Goal: Transaction & Acquisition: Book appointment/travel/reservation

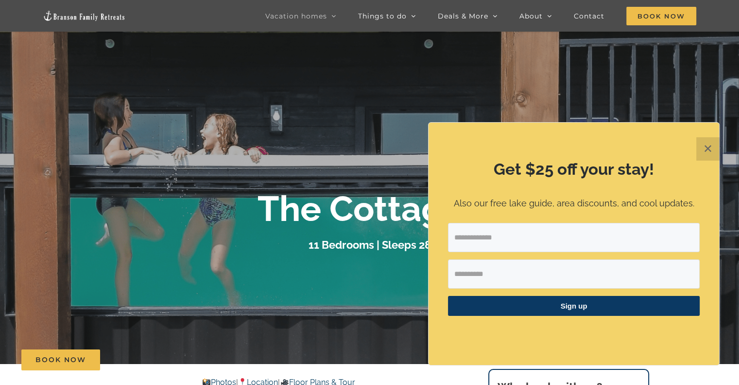
scroll to position [46, 0]
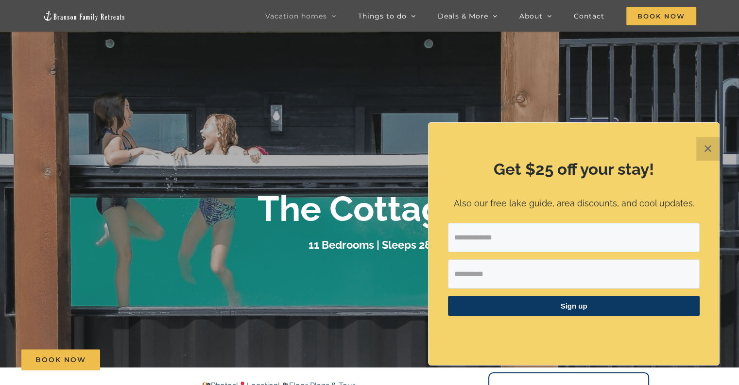
click at [705, 153] on button "✕" at bounding box center [708, 148] width 23 height 23
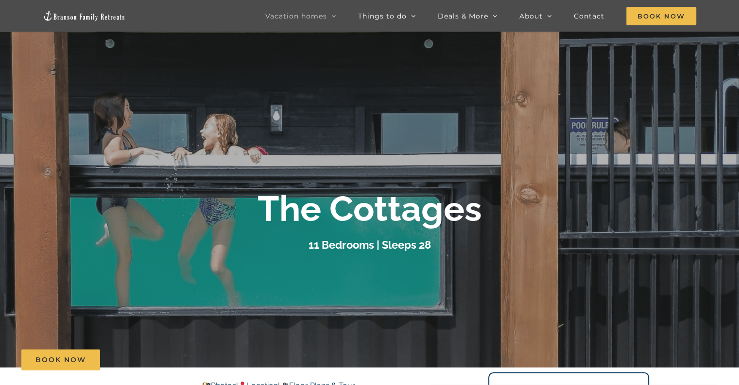
click at [303, 10] on link "Vacation homes" at bounding box center [300, 16] width 71 height 32
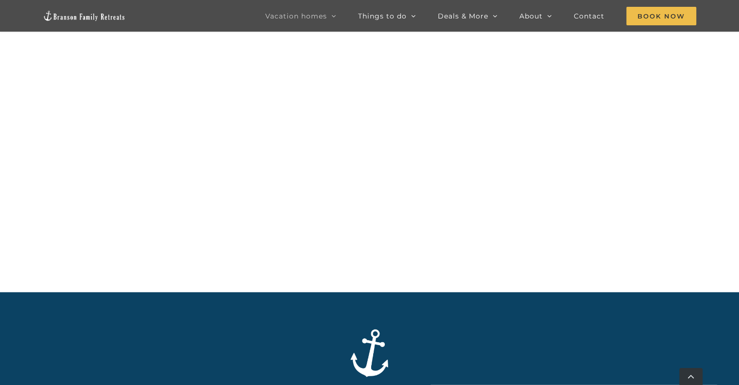
scroll to position [1160, 0]
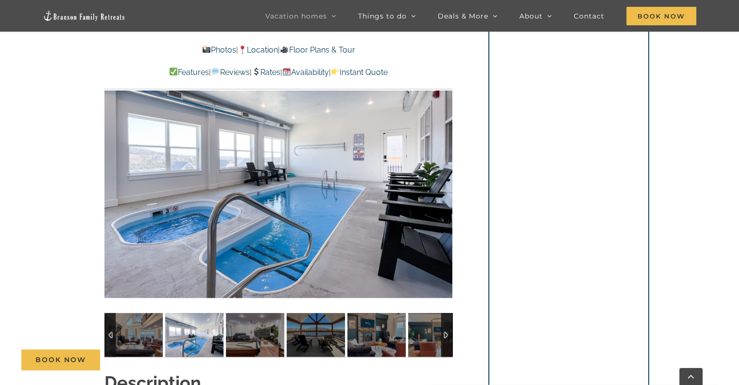
scroll to position [728, 0]
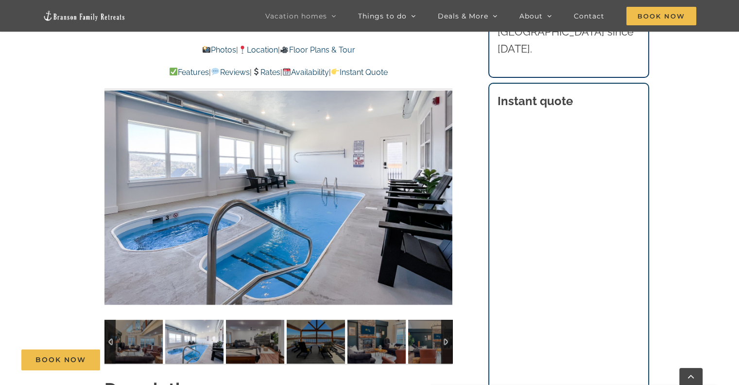
scroll to position [764, 0]
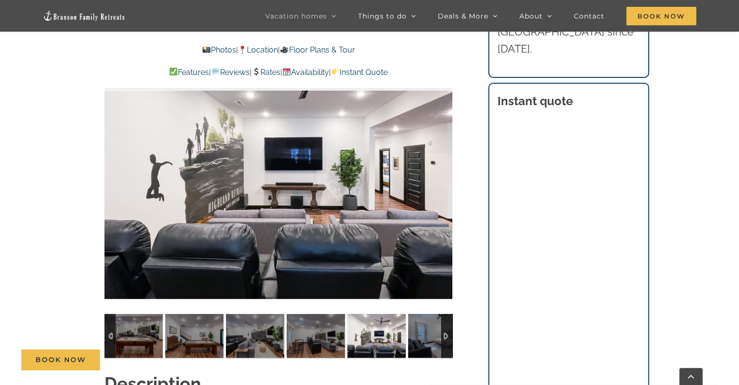
click at [417, 349] on div "Book Now" at bounding box center [376, 359] width 711 height 21
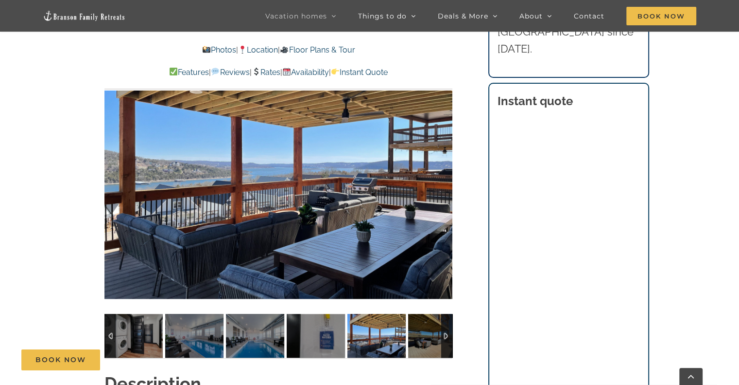
click at [424, 352] on div "Book Now" at bounding box center [376, 359] width 711 height 21
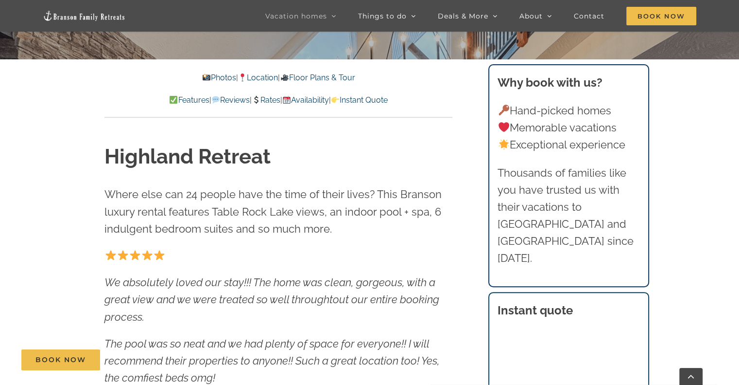
scroll to position [0, 0]
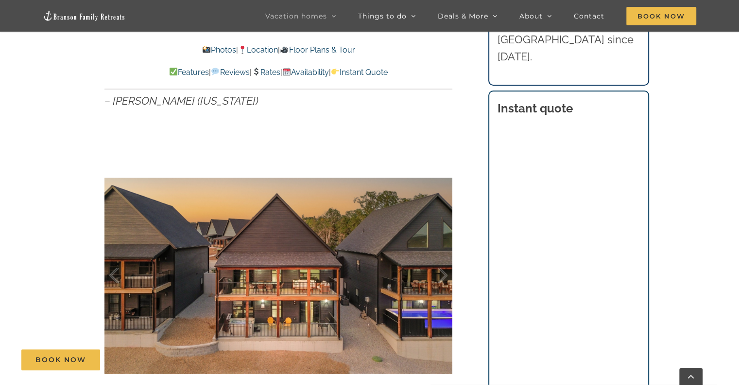
scroll to position [560, 0]
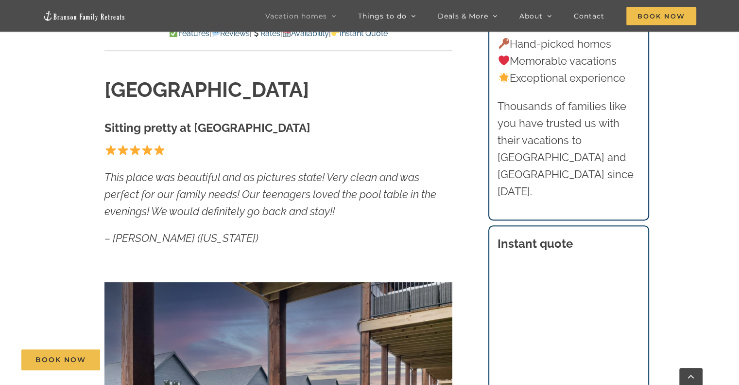
scroll to position [0, 0]
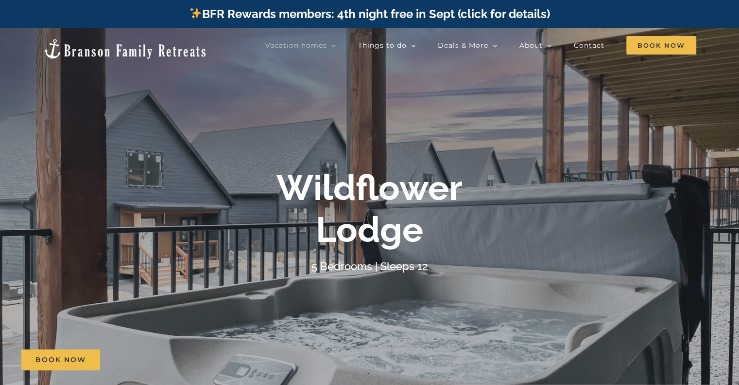
click at [49, 281] on div at bounding box center [369, 220] width 739 height 385
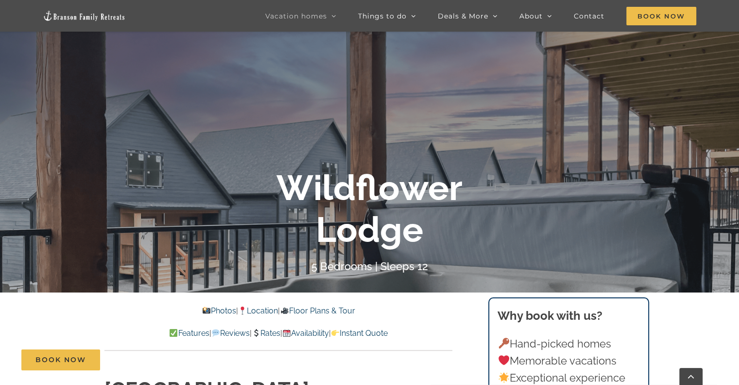
scroll to position [119, 0]
